Goal: Information Seeking & Learning: Check status

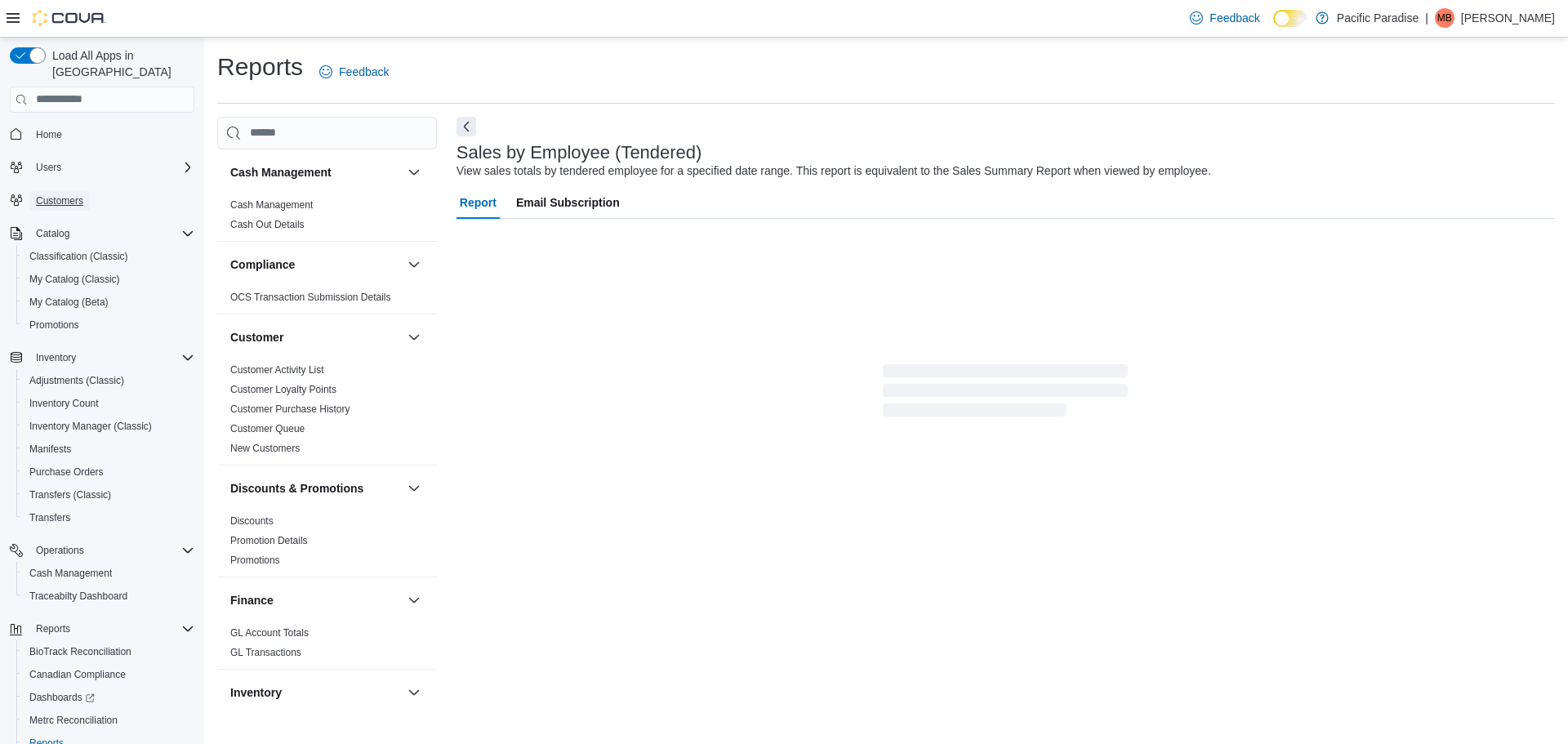
click at [84, 191] on link "Customers" at bounding box center [59, 201] width 60 height 20
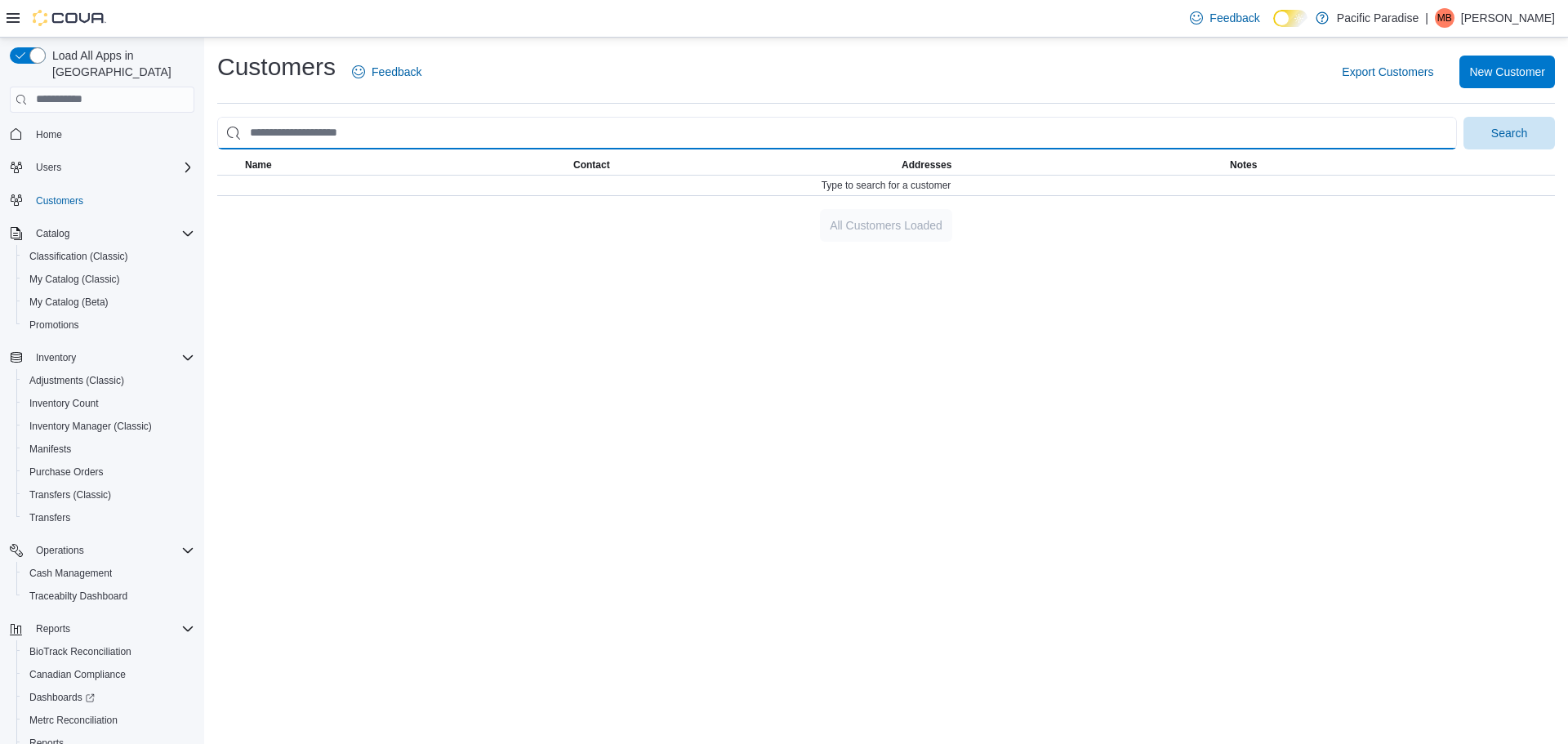
click at [407, 131] on input "search" at bounding box center [837, 133] width 1239 height 32
click at [1464, 117] on button "Search" at bounding box center [1510, 133] width 92 height 32
drag, startPoint x: 325, startPoint y: 130, endPoint x: 230, endPoint y: 128, distance: 95.0
click at [230, 128] on input "*********" at bounding box center [837, 133] width 1239 height 32
type input "*********"
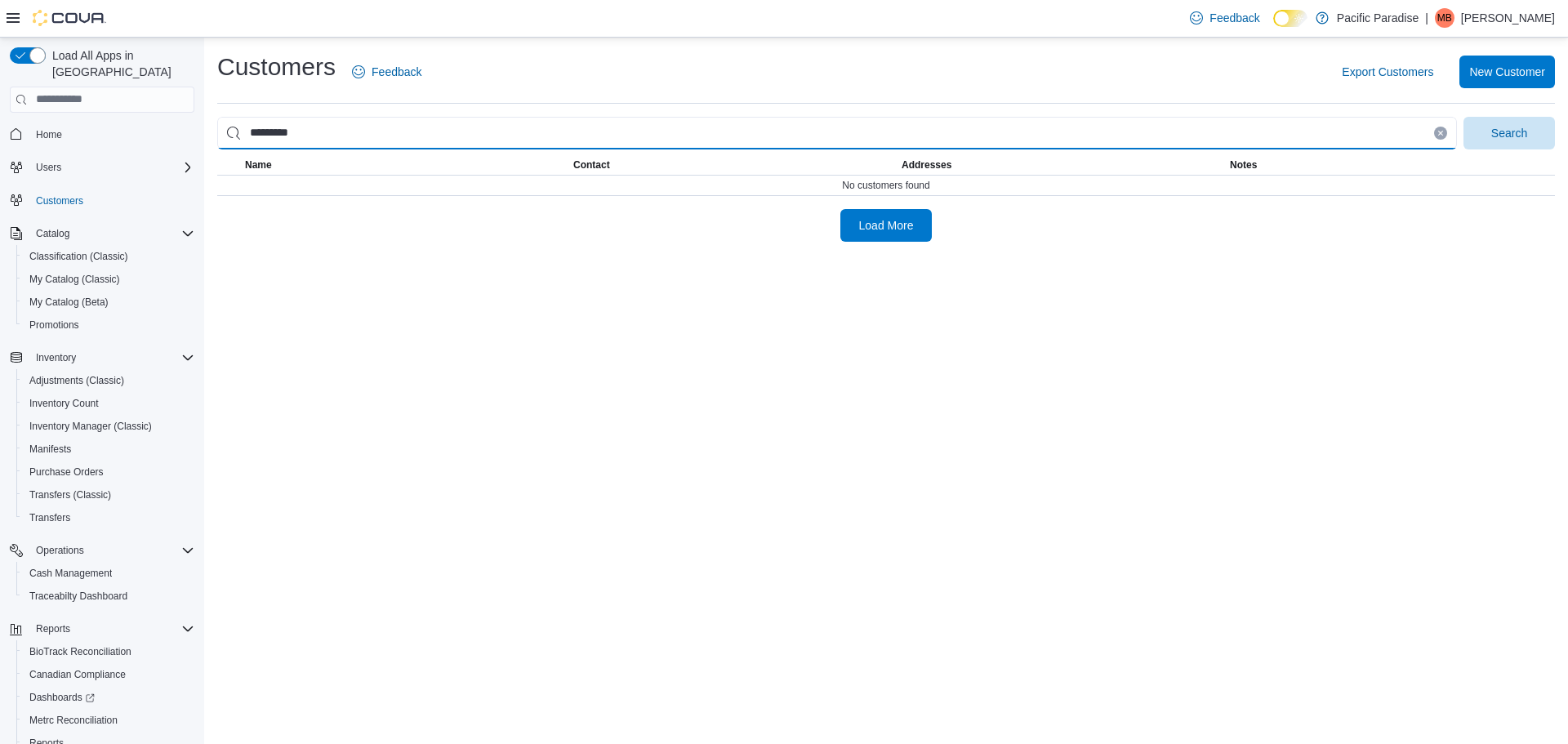
click at [1464, 117] on button "Search" at bounding box center [1510, 133] width 92 height 32
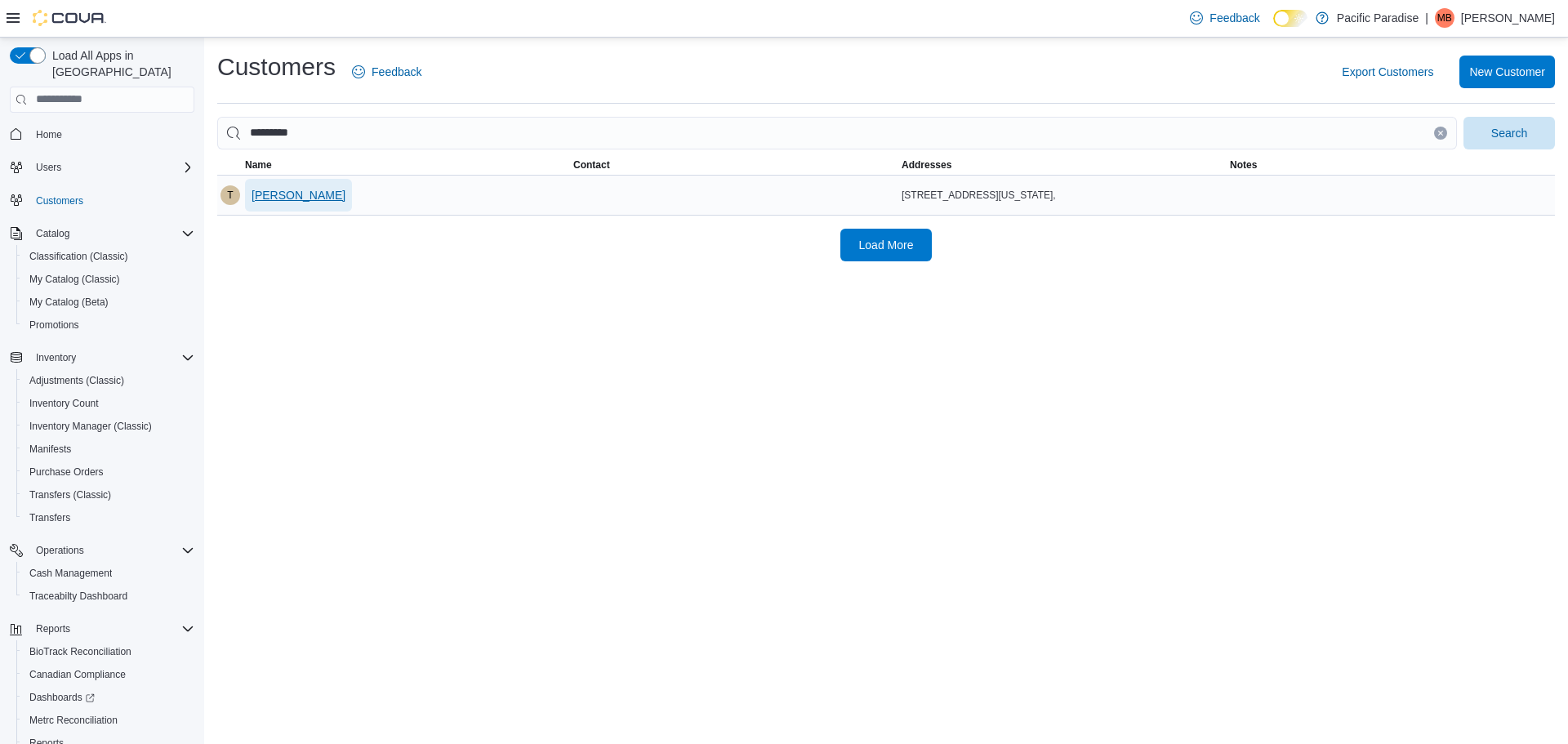
click at [318, 198] on span "[PERSON_NAME]" at bounding box center [298, 195] width 94 height 16
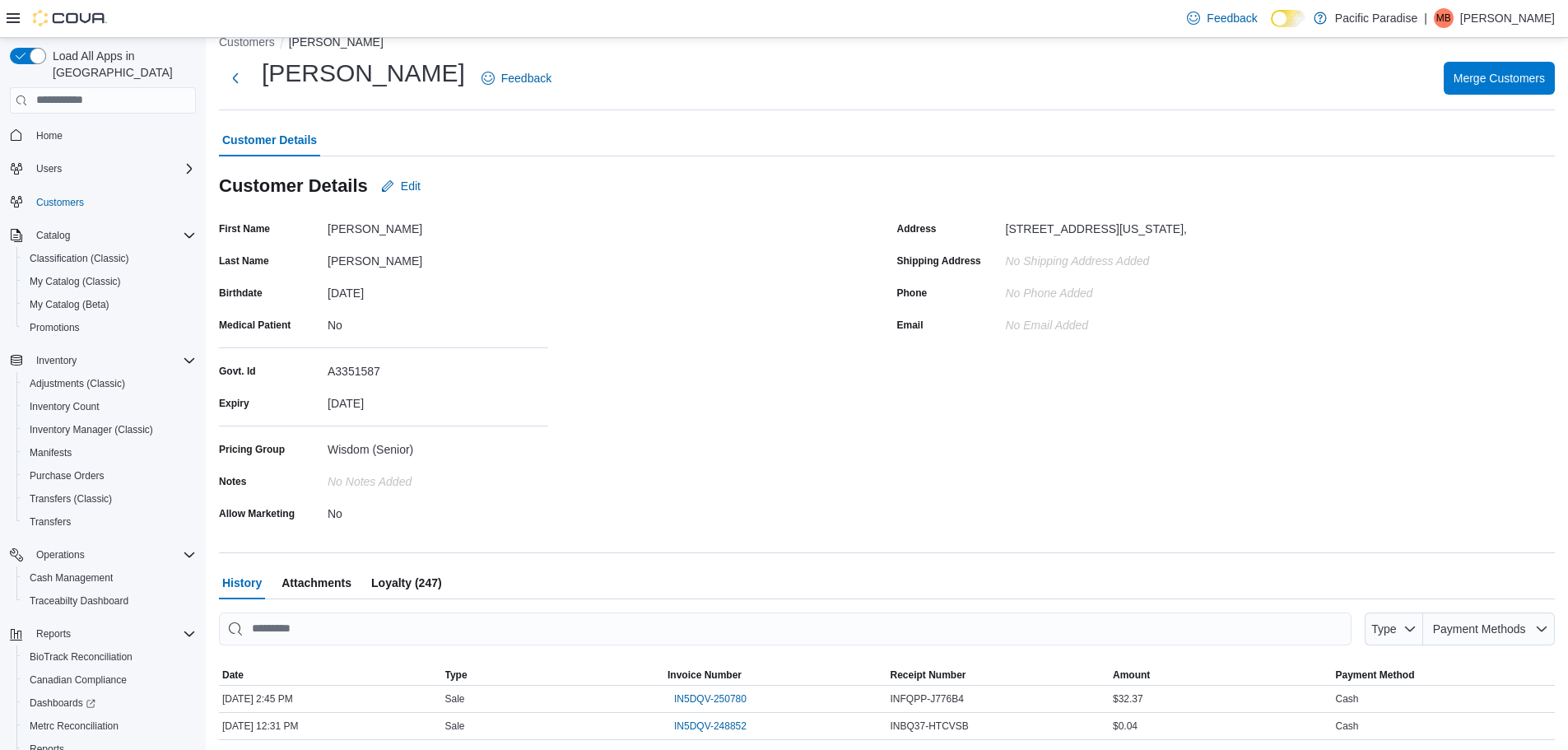
scroll to position [67, 0]
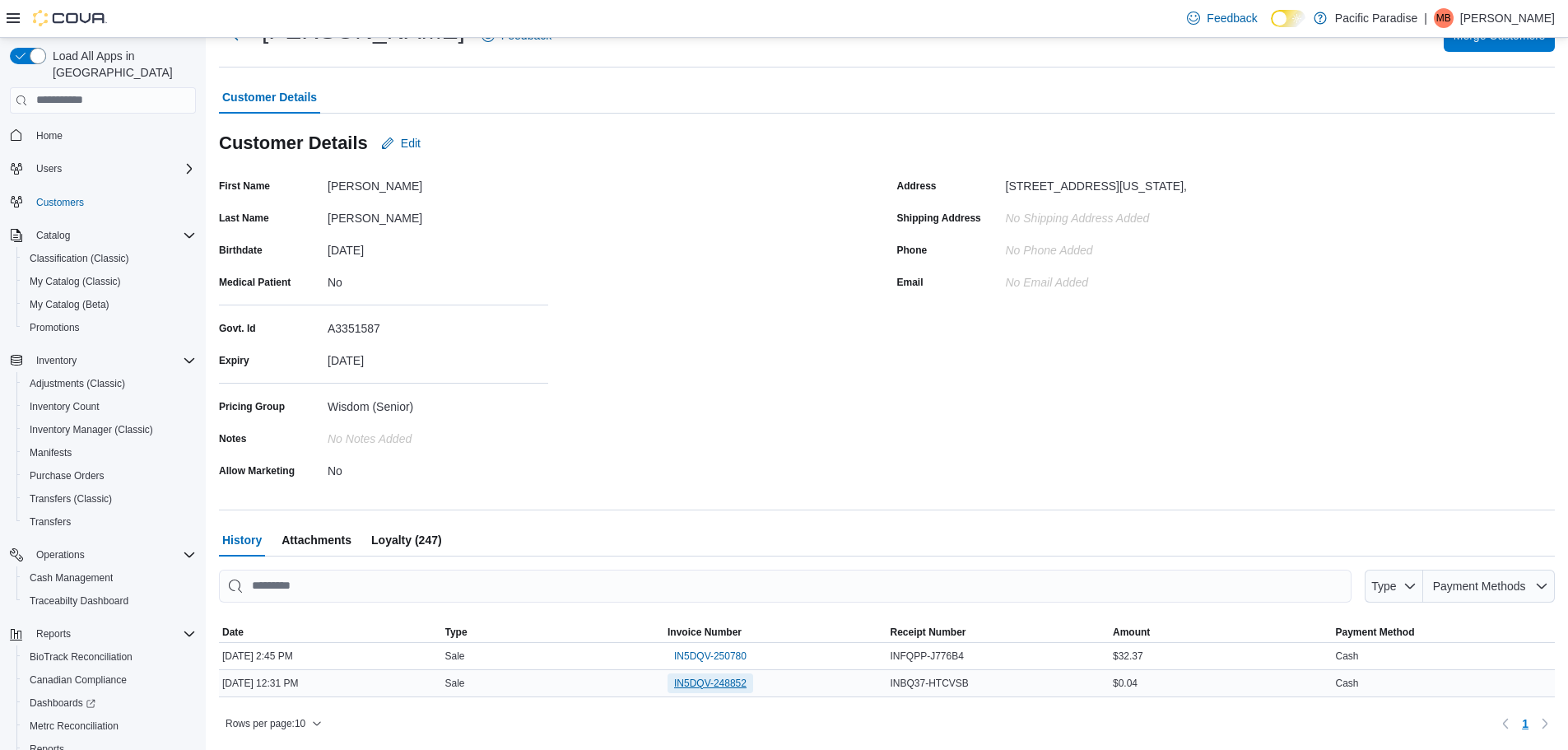
click at [722, 680] on span "IN5DQV-248852" at bounding box center [711, 684] width 72 height 14
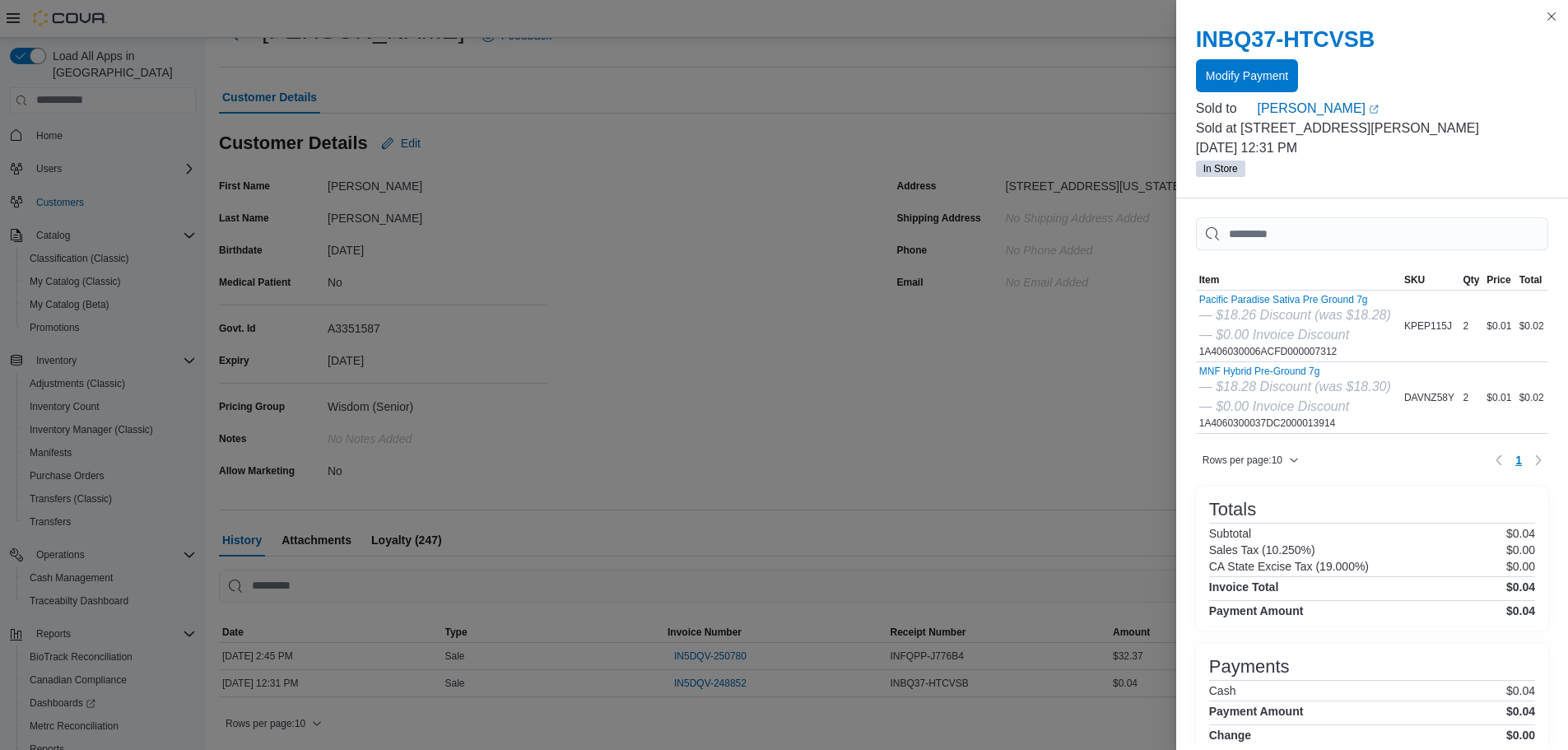
scroll to position [0, 0]
click at [1284, 37] on h2 "INBQ37-HTCVSB" at bounding box center [1372, 39] width 352 height 26
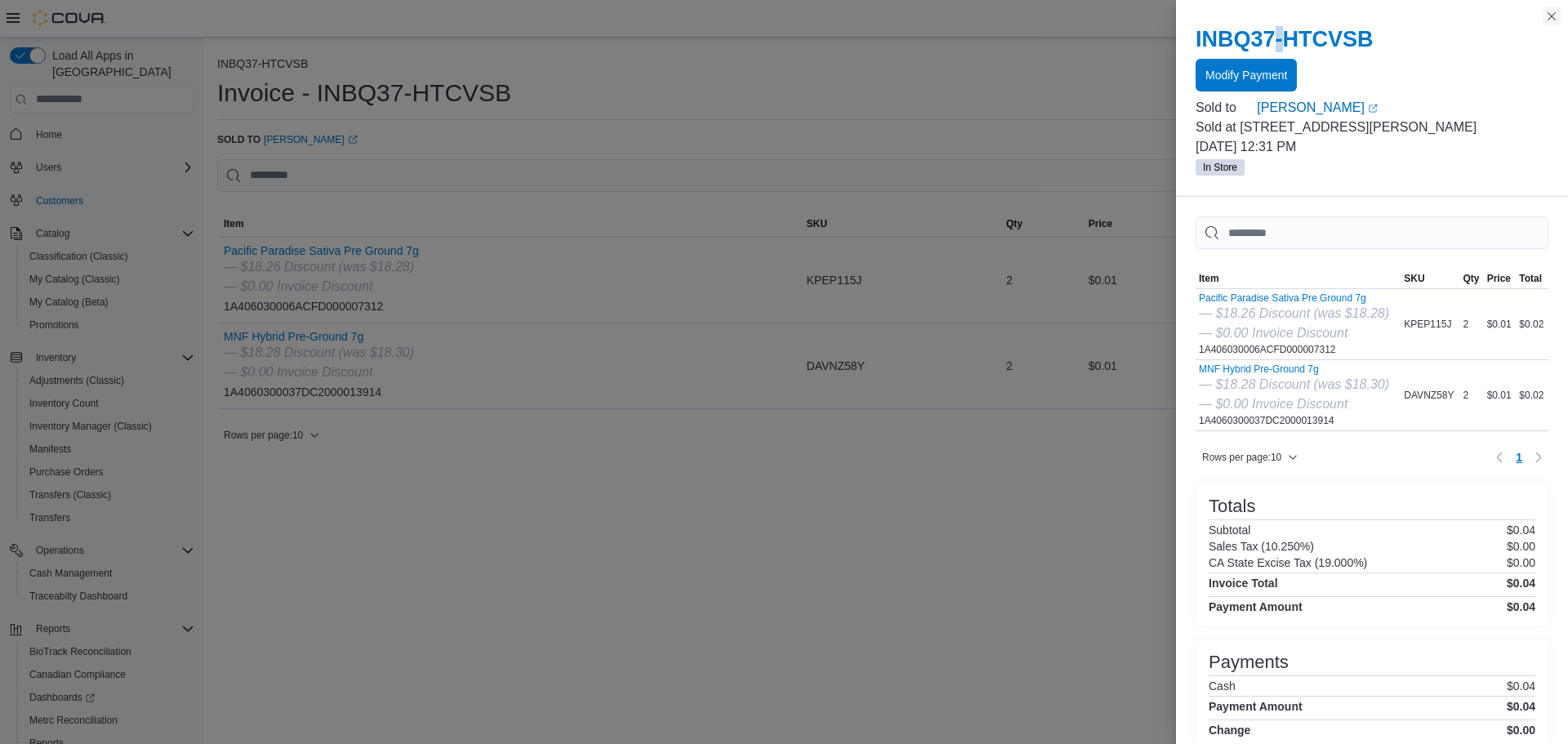
drag, startPoint x: 1555, startPoint y: 14, endPoint x: 1326, endPoint y: 85, distance: 239.8
click at [1555, 13] on button "Close this dialog" at bounding box center [1552, 16] width 20 height 20
